Goal: Navigation & Orientation: Find specific page/section

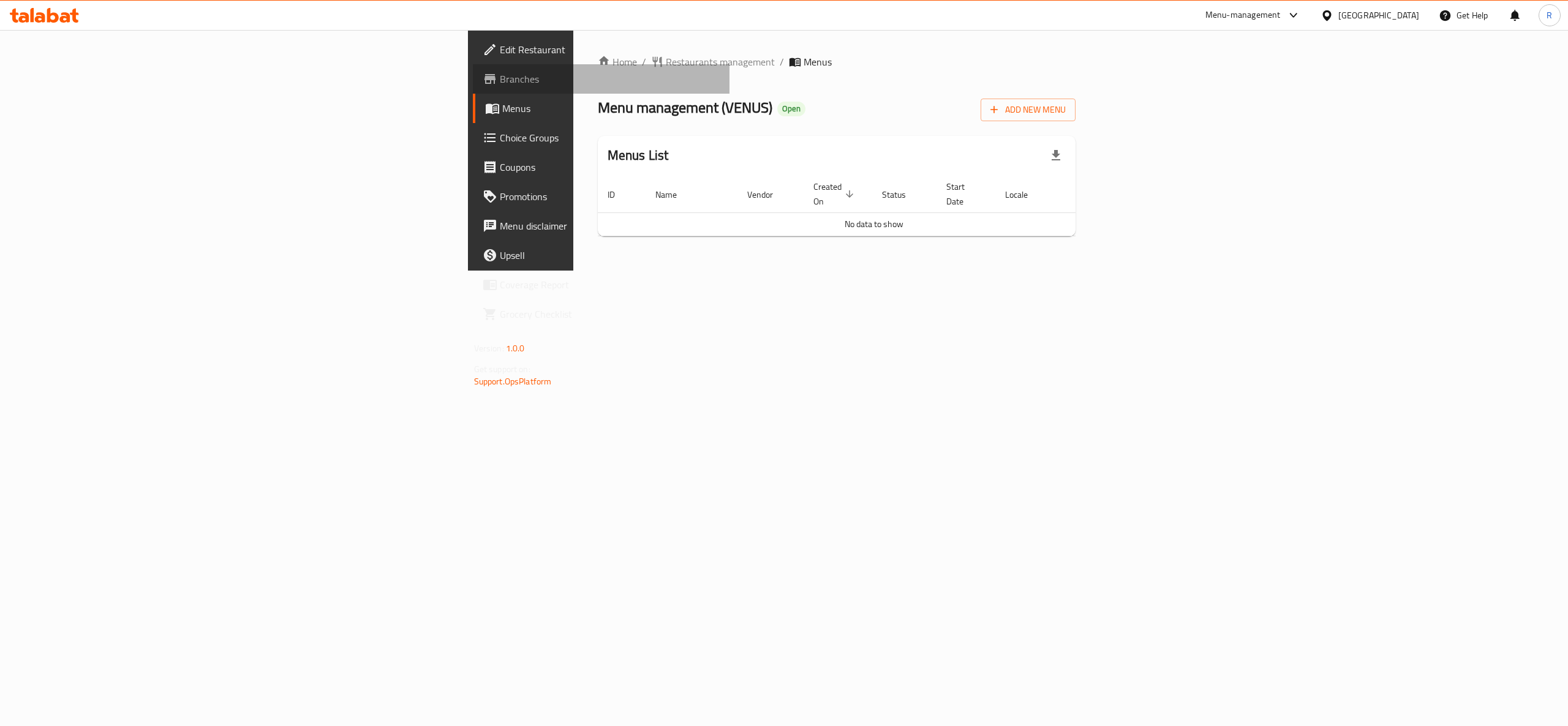
click at [500, 80] on span "Branches" at bounding box center [610, 79] width 220 height 15
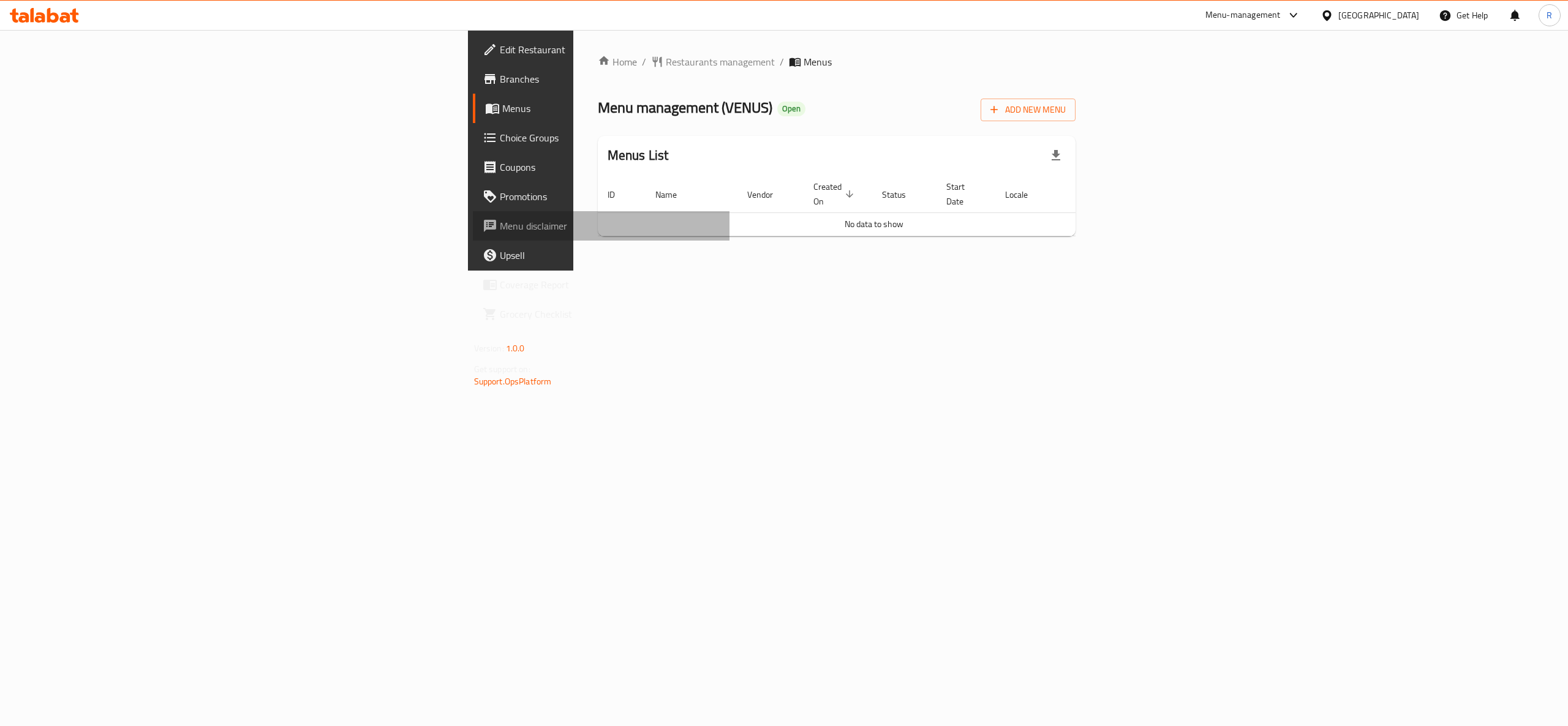
click at [500, 220] on span "Menu disclaimer" at bounding box center [610, 225] width 220 height 15
click at [500, 78] on span "Branches" at bounding box center [610, 79] width 220 height 15
click at [500, 72] on span "Branches" at bounding box center [610, 79] width 220 height 15
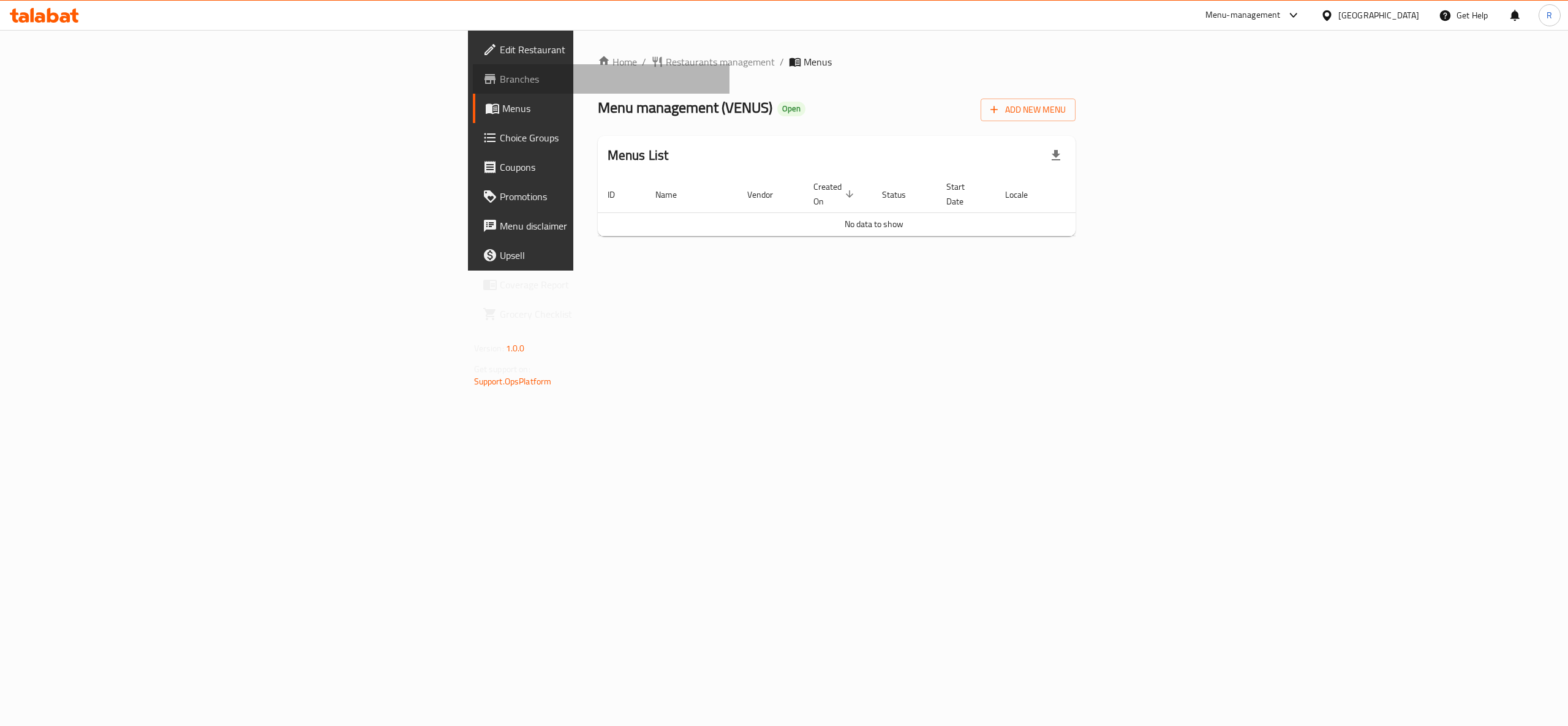
click at [500, 73] on span "Branches" at bounding box center [610, 79] width 220 height 15
